Goal: Navigation & Orientation: Find specific page/section

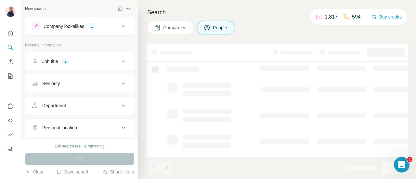
click at [120, 63] on icon at bounding box center [124, 62] width 8 height 8
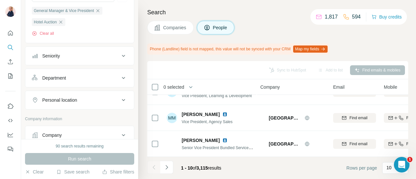
scroll to position [201, 0]
click at [391, 167] on p "10" at bounding box center [389, 168] width 5 height 7
click at [391, 141] on p "20" at bounding box center [390, 142] width 5 height 7
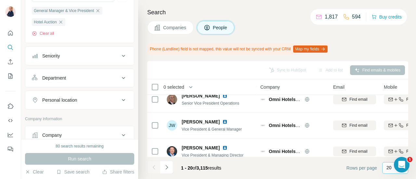
scroll to position [461, 0]
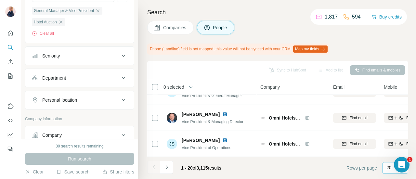
click at [388, 167] on p "20" at bounding box center [389, 168] width 5 height 7
click at [392, 115] on div "60" at bounding box center [395, 119] width 23 height 12
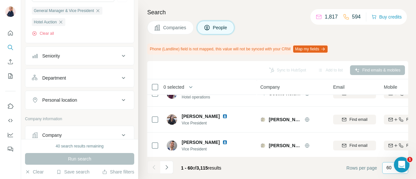
scroll to position [1502, 0]
